Goal: Complete application form

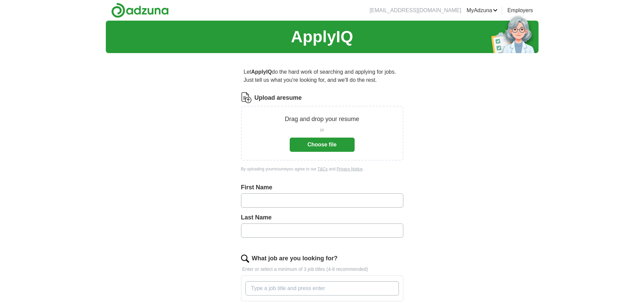
click at [305, 144] on button "Choose file" at bounding box center [322, 145] width 65 height 14
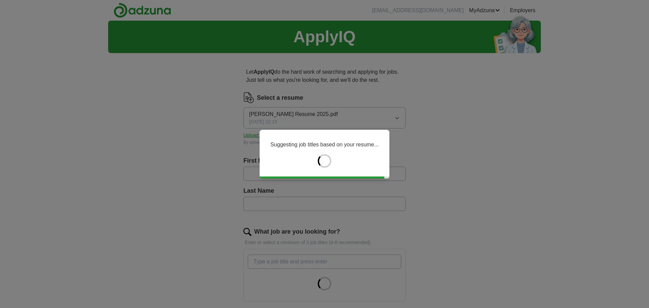
type input "******"
type input "*****"
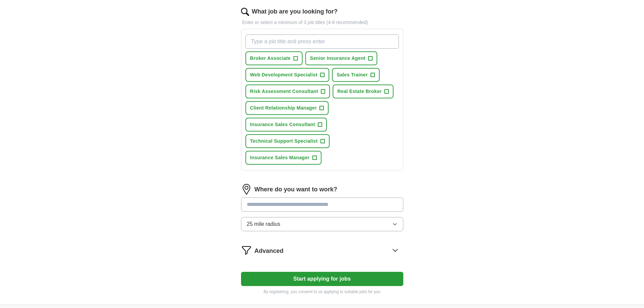
scroll to position [237, 0]
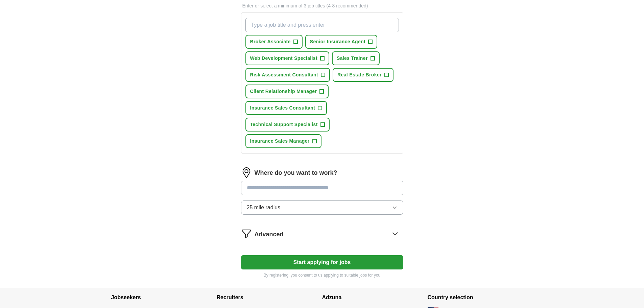
click at [358, 192] on input "text" at bounding box center [322, 188] width 162 height 14
click at [353, 188] on input "text" at bounding box center [322, 188] width 162 height 14
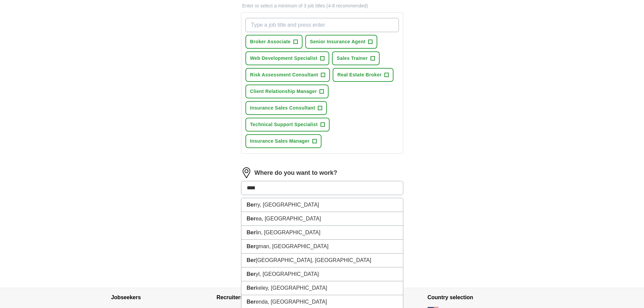
type input "*****"
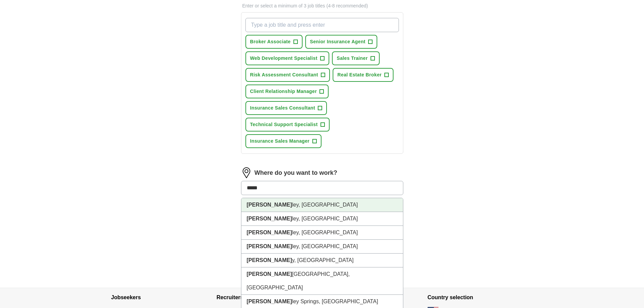
click at [343, 205] on li "[PERSON_NAME], [GEOGRAPHIC_DATA]" at bounding box center [322, 205] width 162 height 14
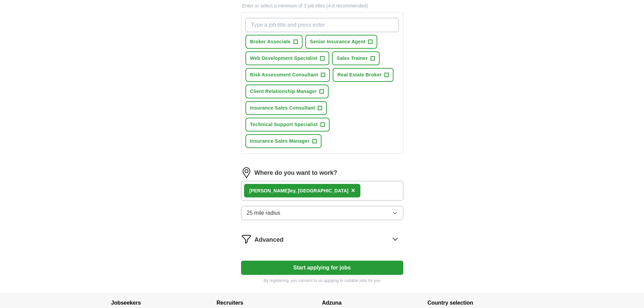
scroll to position [290, 0]
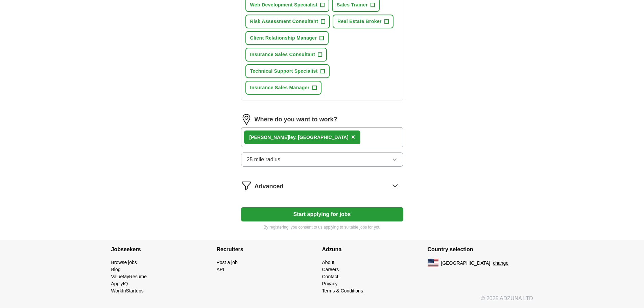
click at [366, 216] on button "Start applying for jobs" at bounding box center [322, 214] width 162 height 14
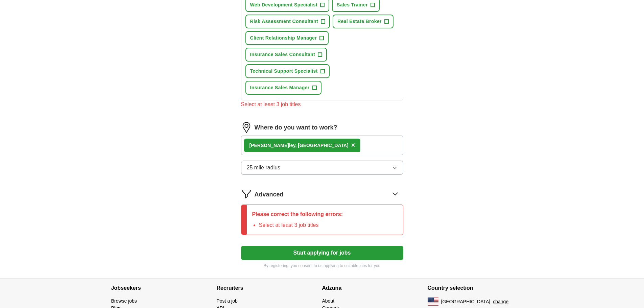
scroll to position [189, 0]
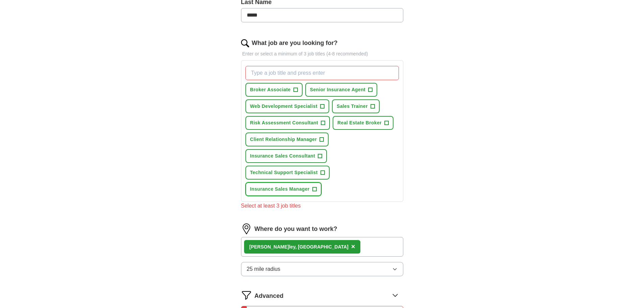
click at [315, 189] on span "+" at bounding box center [314, 189] width 4 height 5
click at [320, 139] on span "+" at bounding box center [322, 139] width 4 height 5
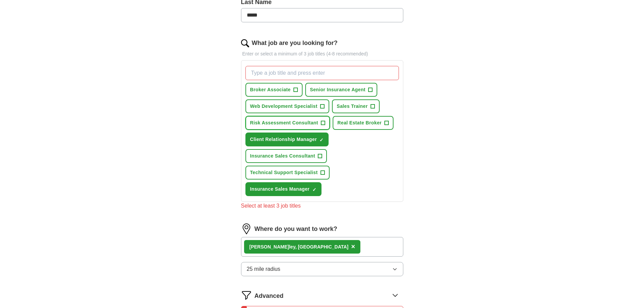
click at [323, 122] on span "+" at bounding box center [323, 122] width 4 height 5
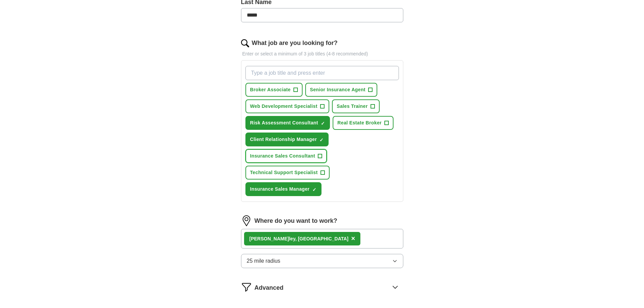
click at [321, 155] on span "+" at bounding box center [320, 155] width 4 height 5
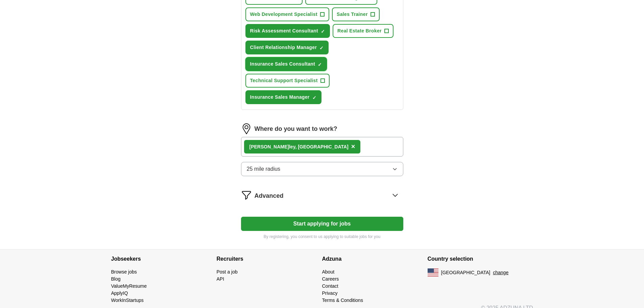
scroll to position [290, 0]
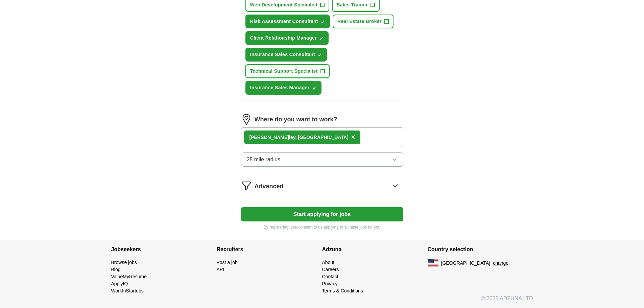
click at [322, 73] on span "+" at bounding box center [322, 71] width 4 height 5
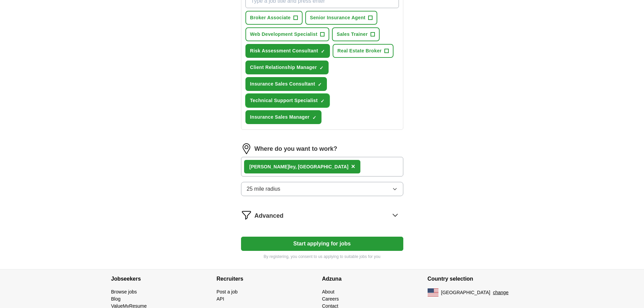
scroll to position [222, 0]
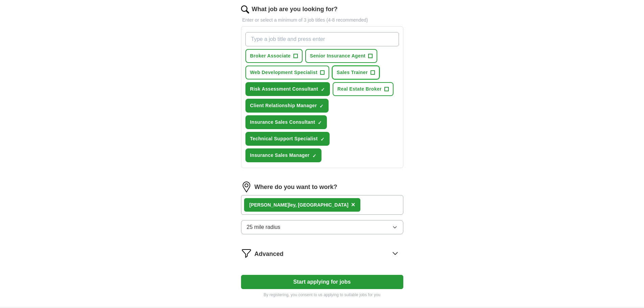
click at [372, 71] on span "+" at bounding box center [372, 72] width 4 height 5
click at [370, 57] on span "+" at bounding box center [370, 55] width 4 height 5
click at [296, 57] on span "+" at bounding box center [295, 55] width 4 height 5
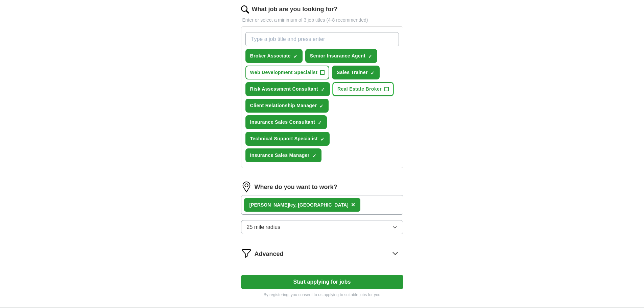
click at [387, 89] on span "+" at bounding box center [386, 89] width 4 height 5
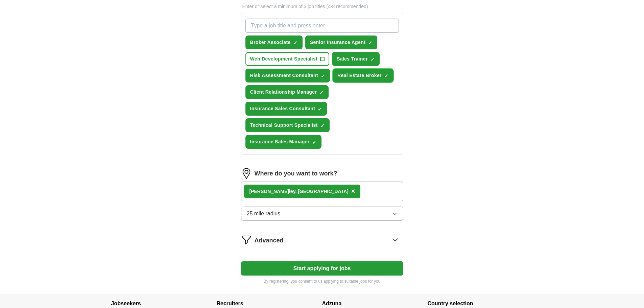
scroll to position [256, 0]
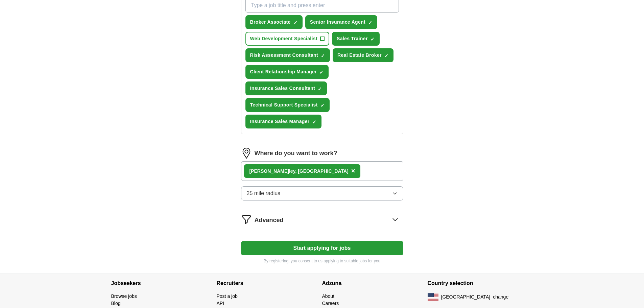
click at [340, 246] on button "Start applying for jobs" at bounding box center [322, 248] width 162 height 14
select select "**"
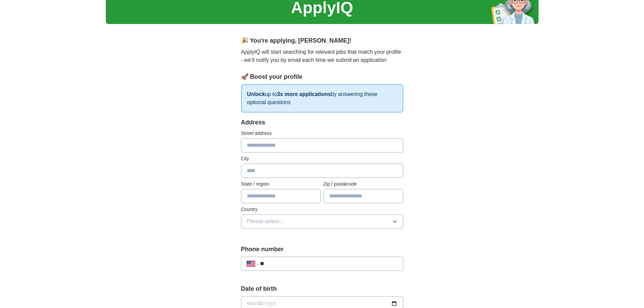
scroll to position [0, 0]
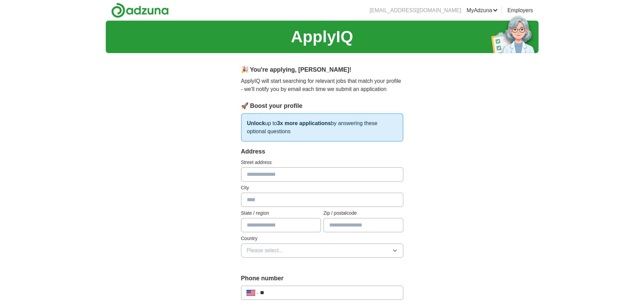
click at [319, 174] on input "text" at bounding box center [322, 174] width 162 height 14
type input "**********"
type input "**"
type input "*****"
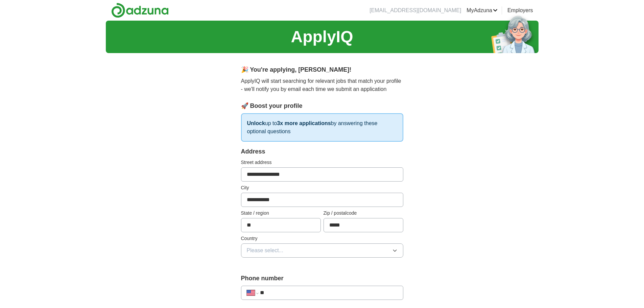
click at [333, 248] on button "Please select..." at bounding box center [322, 250] width 162 height 14
click at [327, 273] on li "[GEOGRAPHIC_DATA]" at bounding box center [322, 280] width 162 height 14
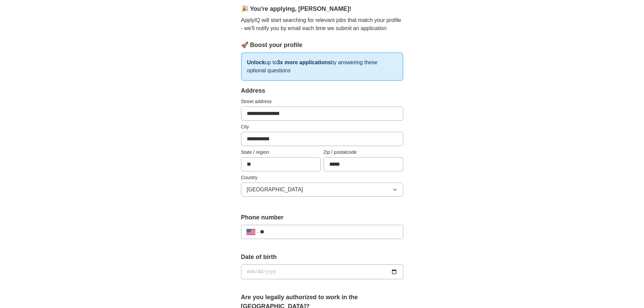
scroll to position [68, 0]
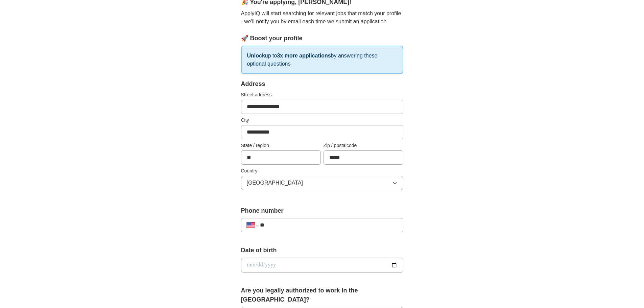
click at [332, 226] on input "**" at bounding box center [328, 225] width 137 height 8
type input "**********"
click at [348, 262] on input "date" at bounding box center [322, 265] width 162 height 15
type input "**********"
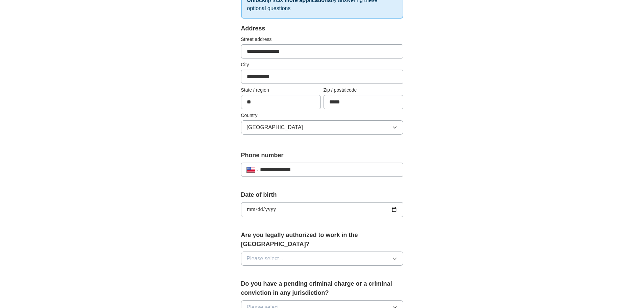
scroll to position [135, 0]
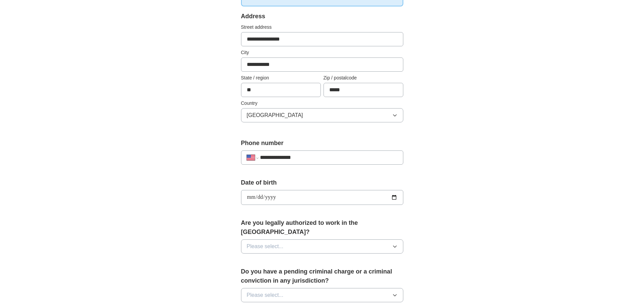
click at [396, 242] on button "Please select..." at bounding box center [322, 246] width 162 height 14
click at [367, 258] on div "Yes" at bounding box center [322, 262] width 151 height 8
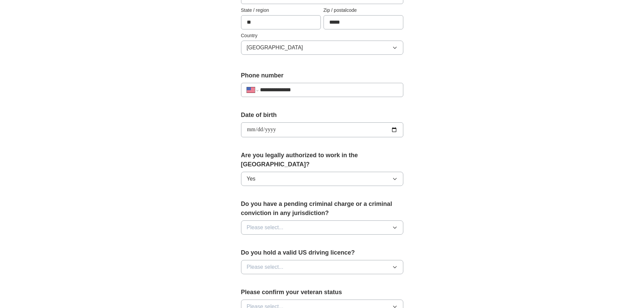
click at [364, 221] on button "Please select..." at bounding box center [322, 227] width 162 height 14
click at [353, 253] on div "No" at bounding box center [322, 257] width 151 height 8
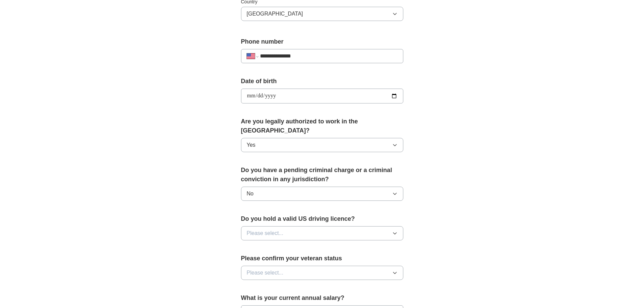
click at [364, 226] on button "Please select..." at bounding box center [322, 233] width 162 height 14
click at [343, 245] on div "Yes" at bounding box center [322, 249] width 151 height 8
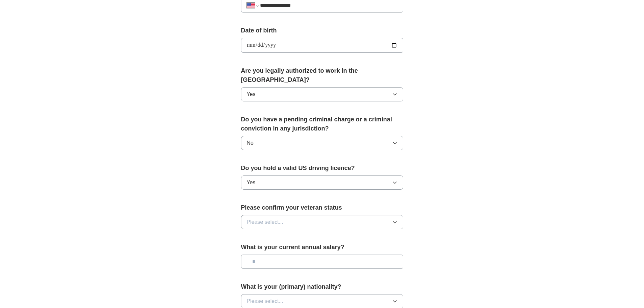
scroll to position [304, 0]
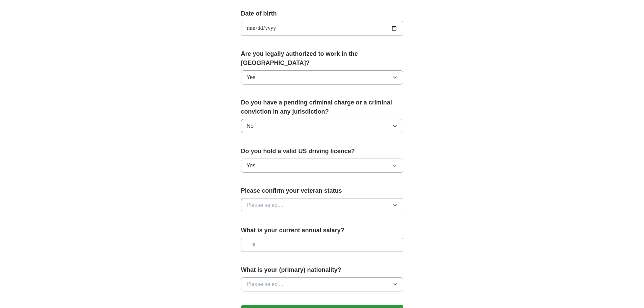
click at [343, 198] on button "Please select..." at bounding box center [322, 205] width 162 height 14
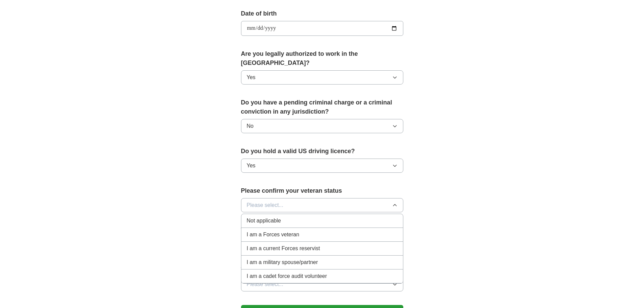
click at [364, 231] on div "I am a Forces veteran" at bounding box center [322, 235] width 151 height 8
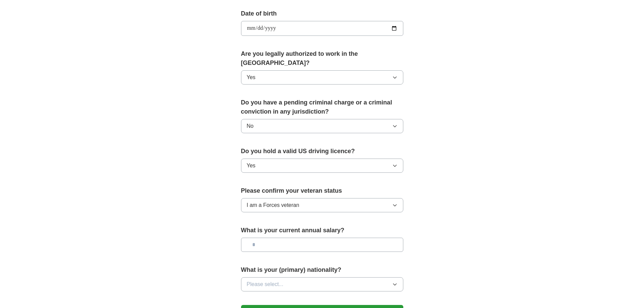
click at [385, 238] on input "text" at bounding box center [322, 245] width 162 height 14
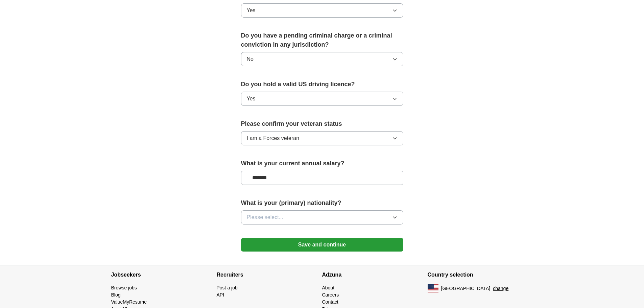
scroll to position [372, 0]
type input "*******"
click at [383, 210] on button "Please select..." at bounding box center [322, 217] width 162 height 14
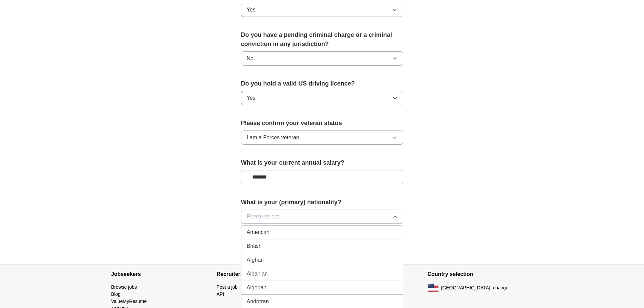
click at [370, 225] on li "American" at bounding box center [322, 232] width 162 height 14
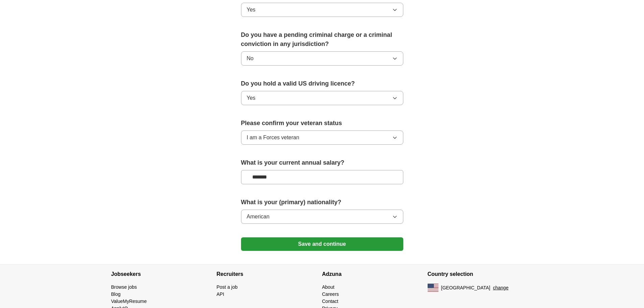
click at [367, 237] on button "Save and continue" at bounding box center [322, 244] width 162 height 14
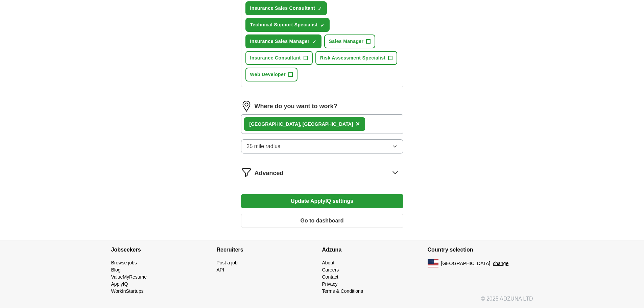
scroll to position [320, 0]
drag, startPoint x: 380, startPoint y: 204, endPoint x: 387, endPoint y: 203, distance: 7.2
click at [380, 203] on button "Update ApplyIQ settings" at bounding box center [322, 201] width 162 height 14
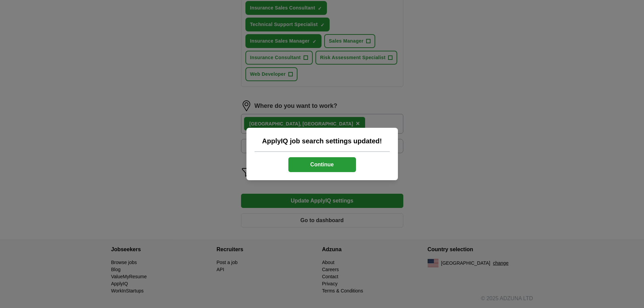
click at [351, 167] on button "Continue" at bounding box center [322, 164] width 68 height 15
